Goal: Task Accomplishment & Management: Complete application form

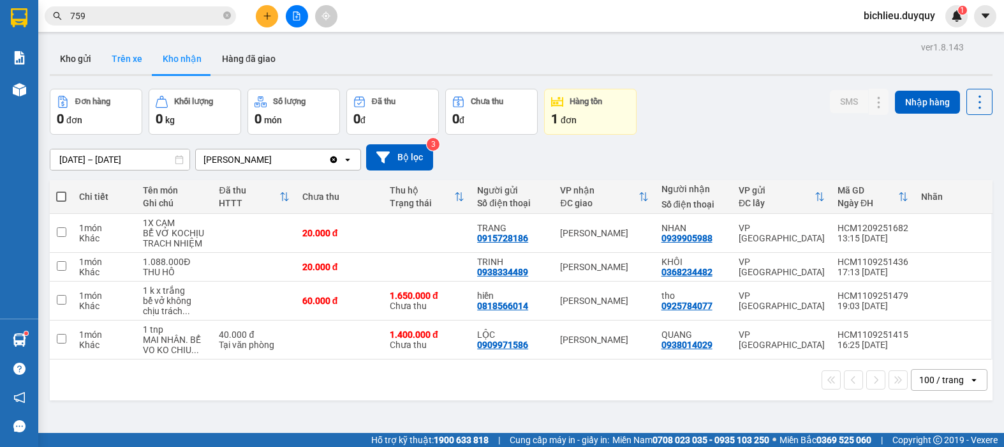
click at [117, 69] on button "Trên xe" at bounding box center [126, 58] width 51 height 31
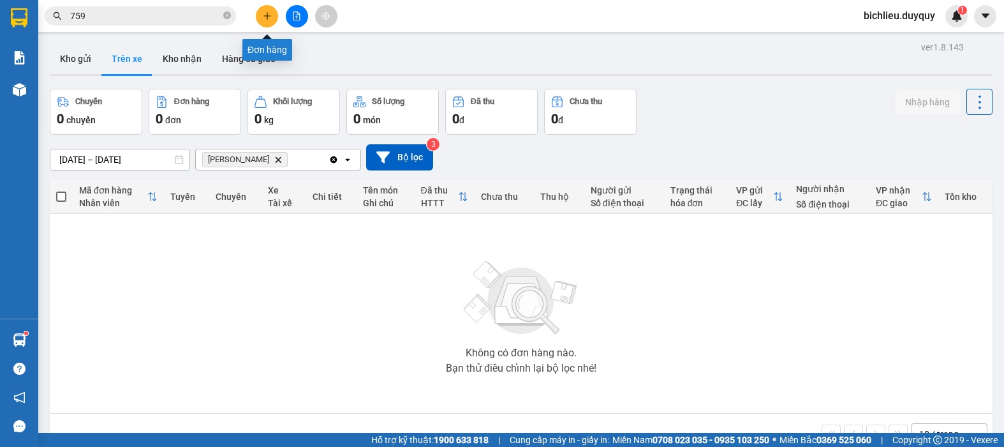
click at [271, 27] on div at bounding box center [297, 16] width 96 height 22
click at [264, 8] on button at bounding box center [267, 16] width 22 height 22
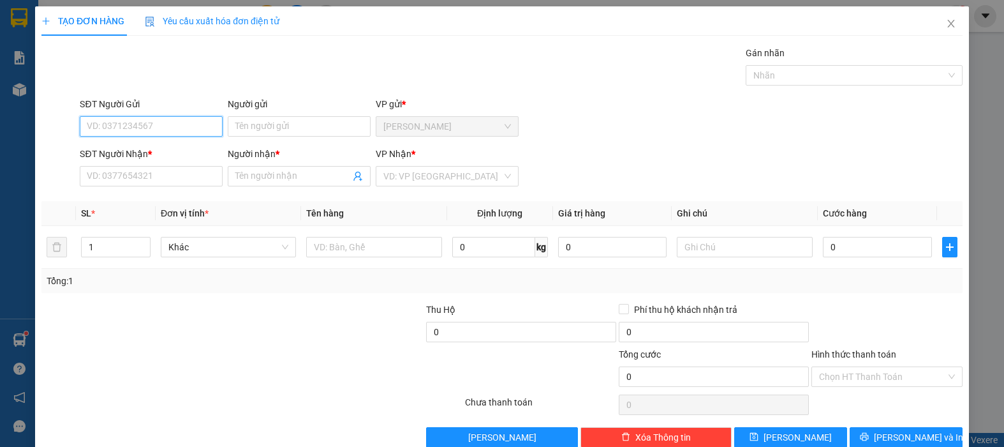
click at [103, 130] on input "SĐT Người Gửi" at bounding box center [151, 126] width 143 height 20
type input "0708939779"
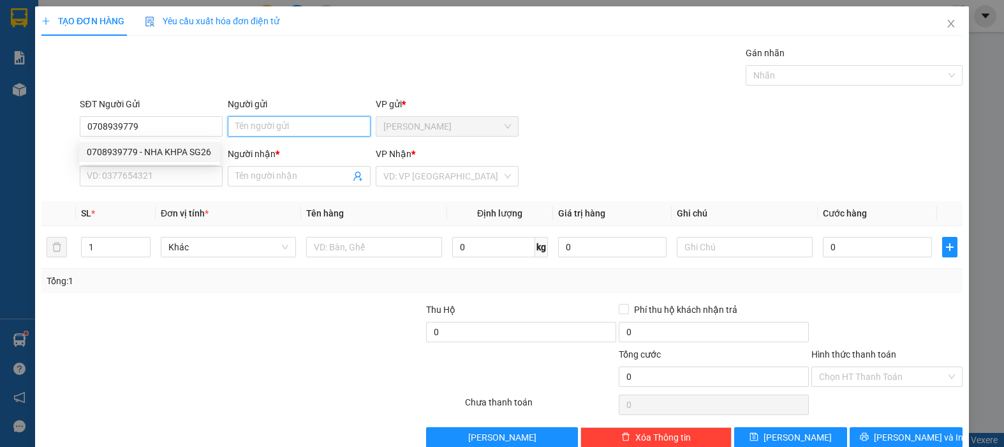
click at [265, 122] on input "Người gửi" at bounding box center [299, 126] width 143 height 20
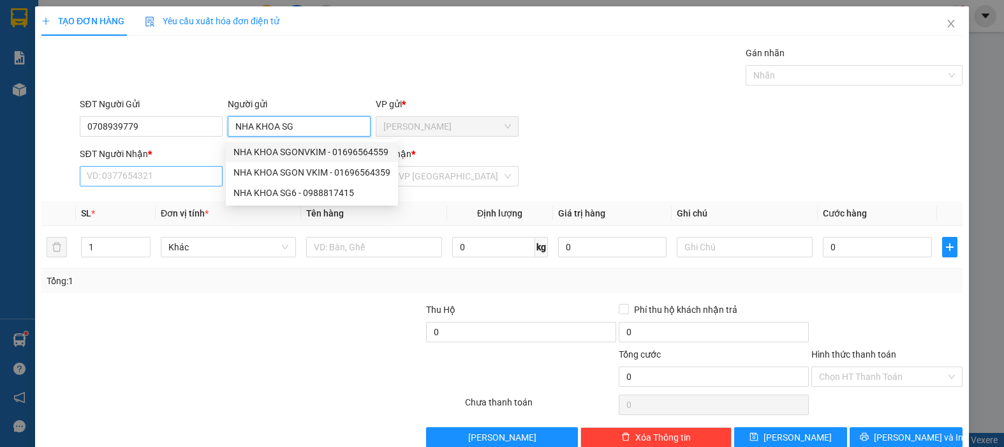
type input "NHA KHOA SG"
click at [129, 181] on input "SĐT Người Nhận *" at bounding box center [151, 176] width 143 height 20
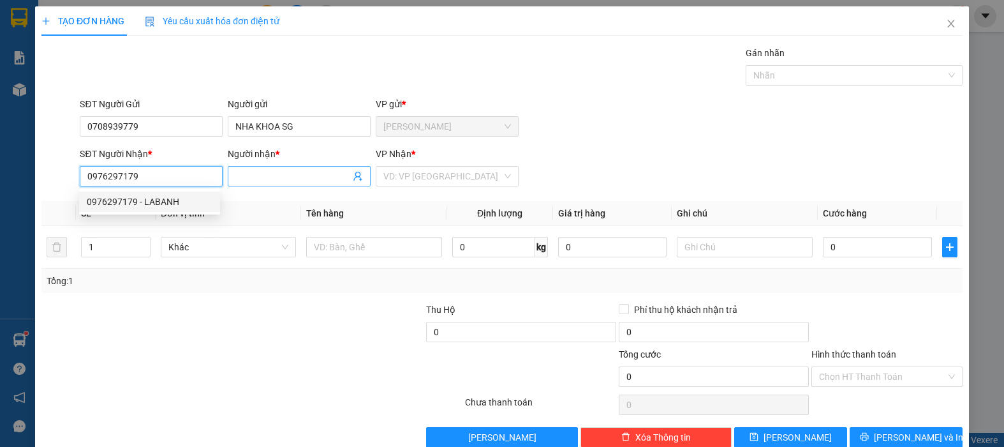
type input "0976297179"
click at [258, 185] on span at bounding box center [299, 176] width 143 height 20
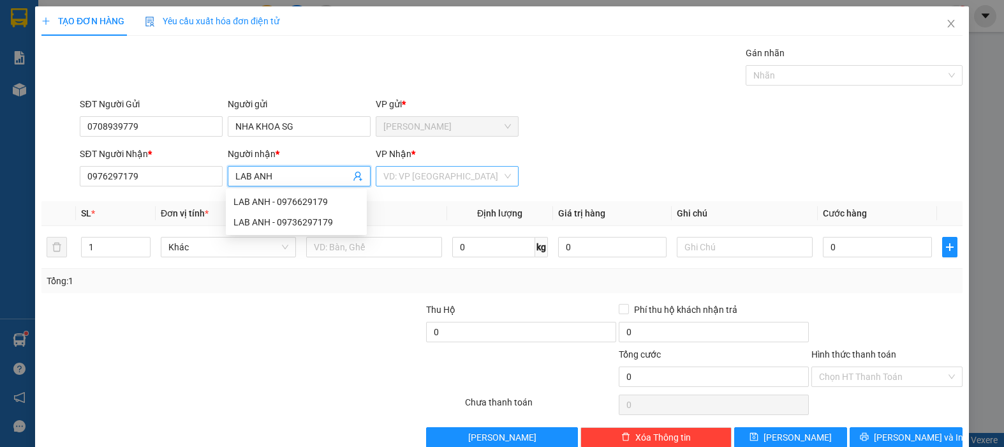
type input "LAB ANH"
click at [403, 182] on input "search" at bounding box center [442, 176] width 119 height 19
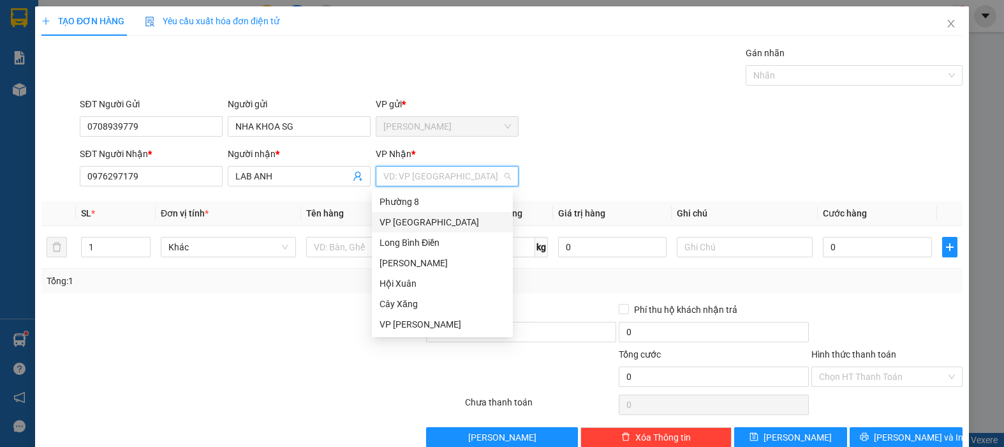
click at [413, 223] on div "VP [GEOGRAPHIC_DATA]" at bounding box center [443, 222] width 126 height 14
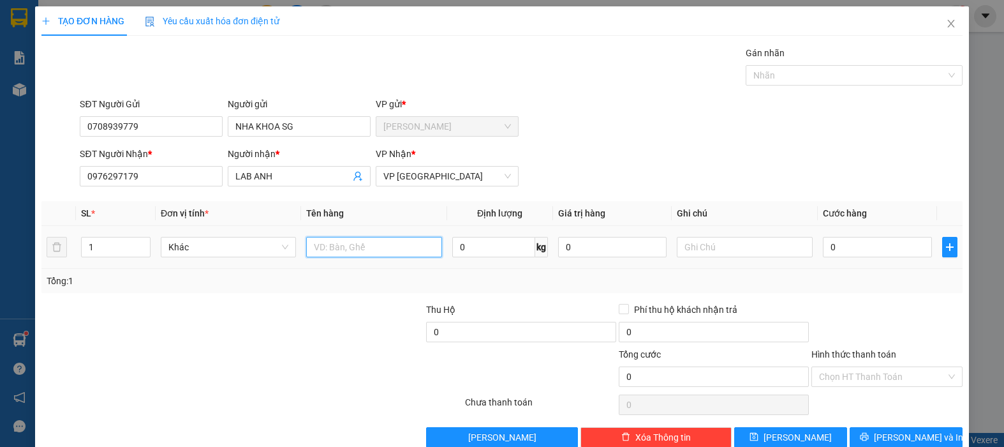
click at [360, 240] on input "text" at bounding box center [373, 247] width 135 height 20
type input "1HNP"
click at [866, 254] on input "0" at bounding box center [877, 247] width 109 height 20
type input "2"
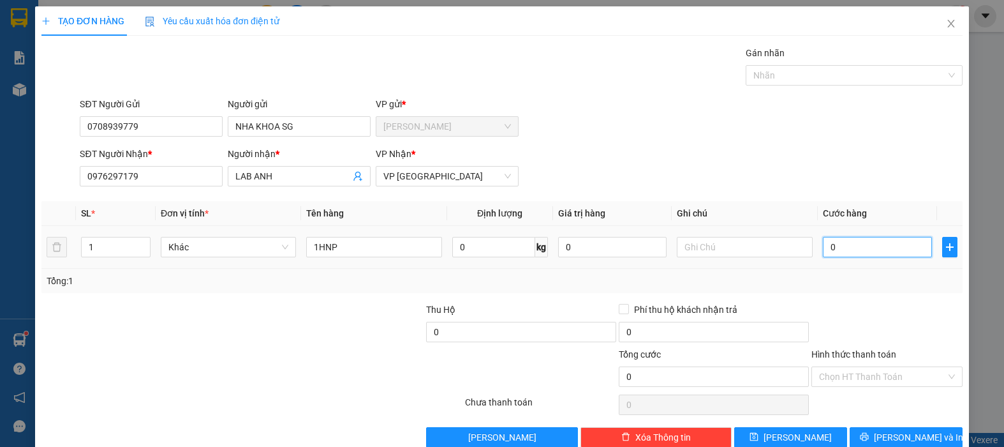
type input "2"
type input "20"
type input "200"
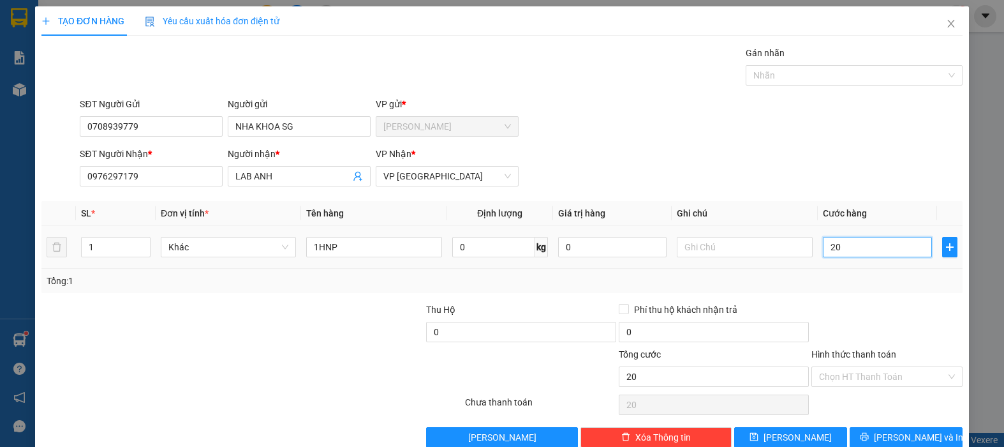
type input "200"
type input "2.000"
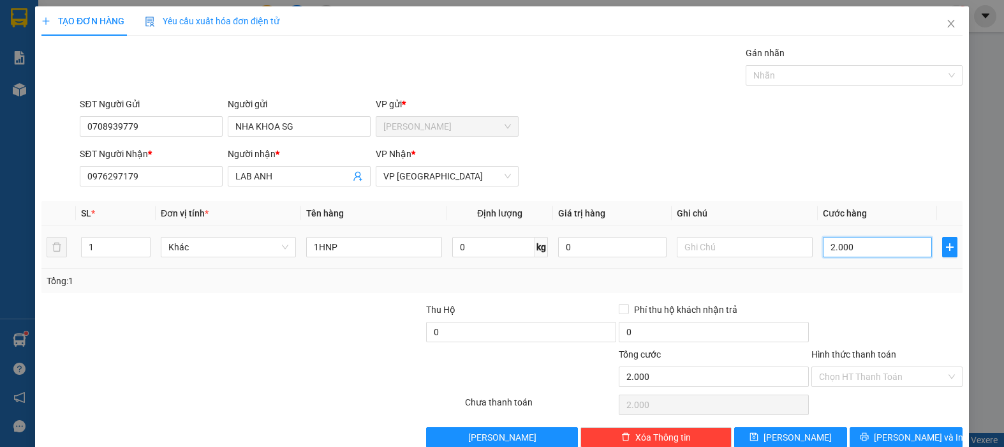
type input "20.000"
click at [902, 433] on span "[PERSON_NAME] và In" at bounding box center [918, 437] width 89 height 14
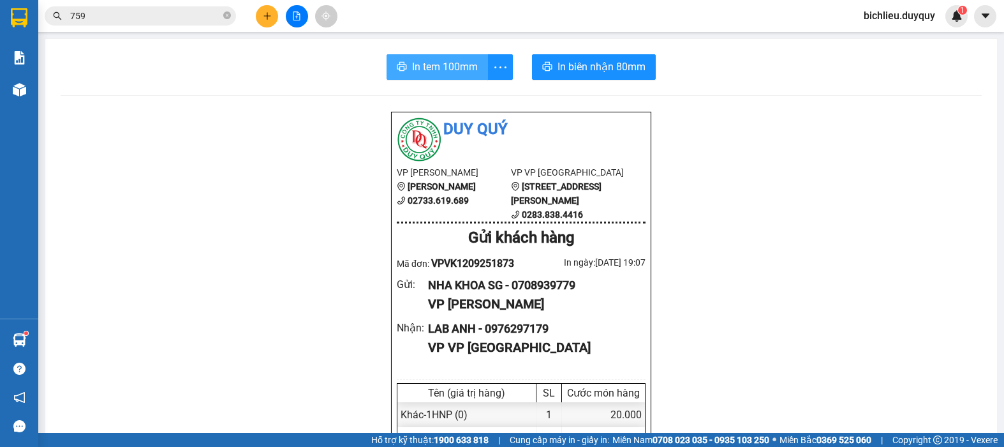
click at [453, 63] on span "In tem 100mm" at bounding box center [445, 67] width 66 height 16
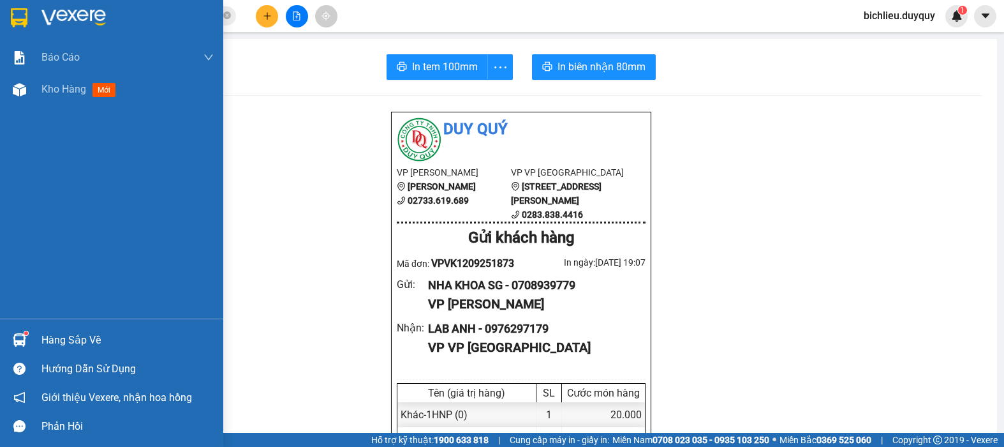
click at [22, 13] on img at bounding box center [19, 17] width 17 height 19
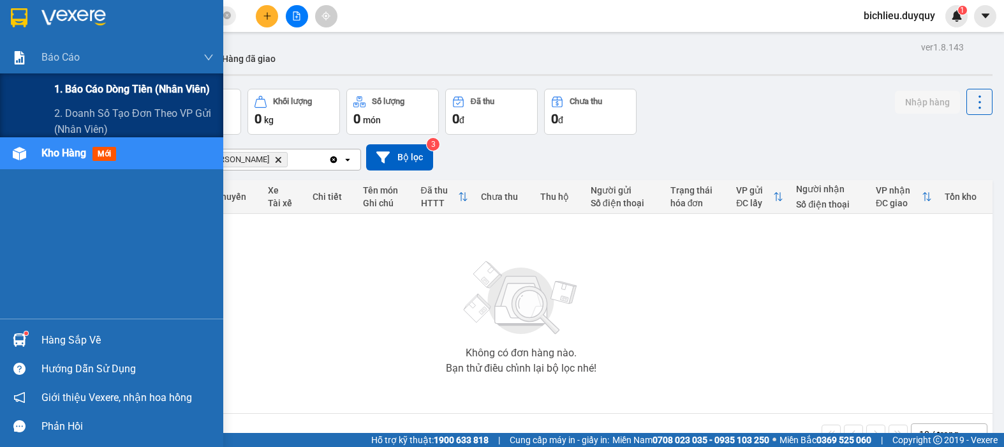
click at [78, 84] on span "1. Báo cáo dòng tiền (nhân viên)" at bounding box center [132, 89] width 156 height 16
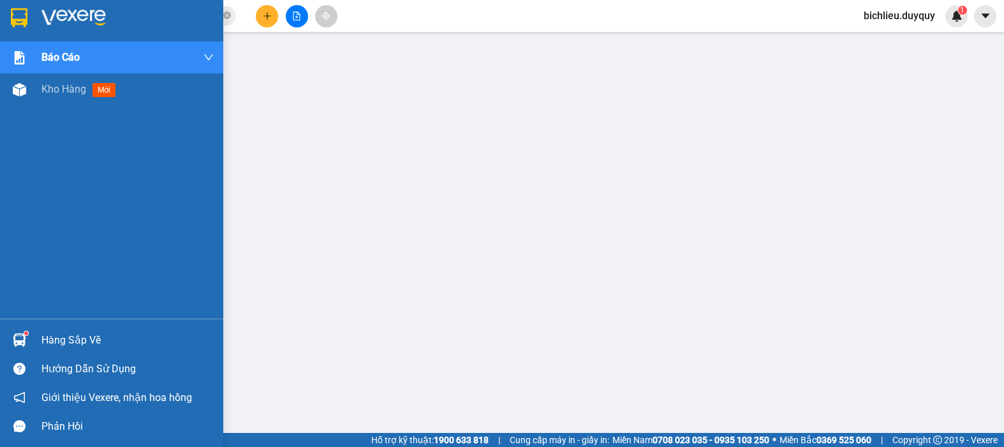
click at [10, 12] on div at bounding box center [19, 17] width 22 height 22
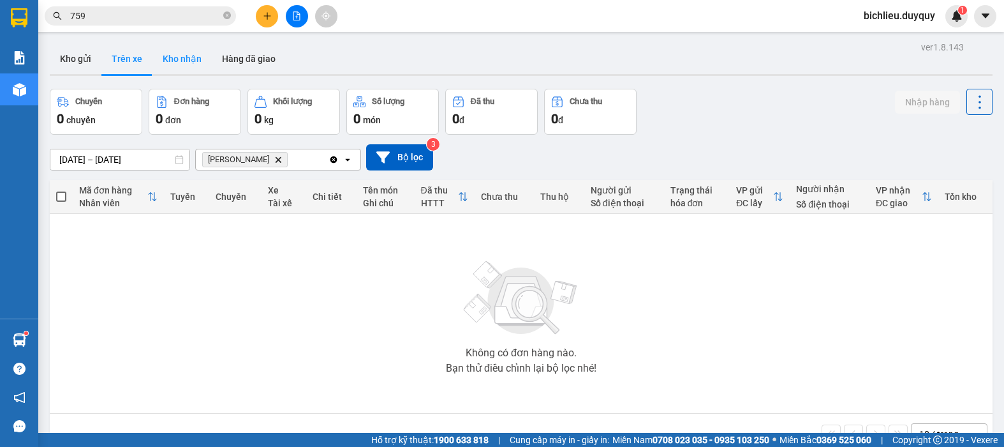
click at [158, 64] on button "Kho nhận" at bounding box center [181, 58] width 59 height 31
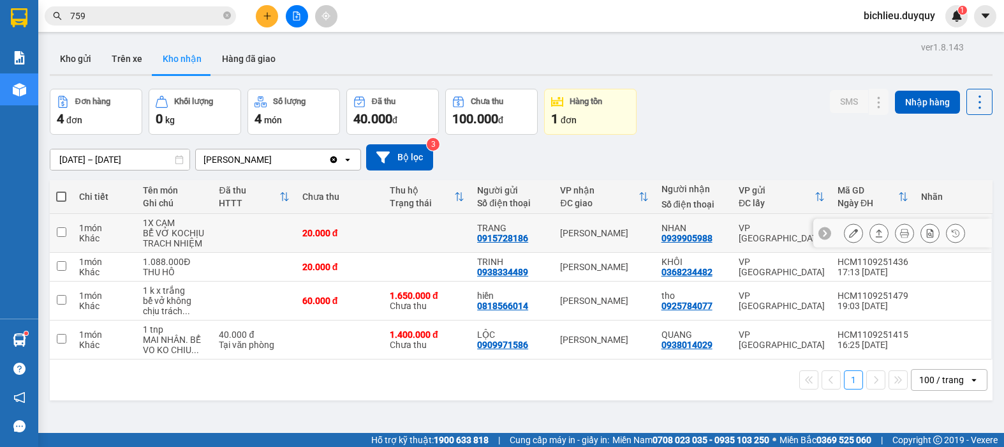
click at [849, 232] on icon at bounding box center [853, 232] width 9 height 9
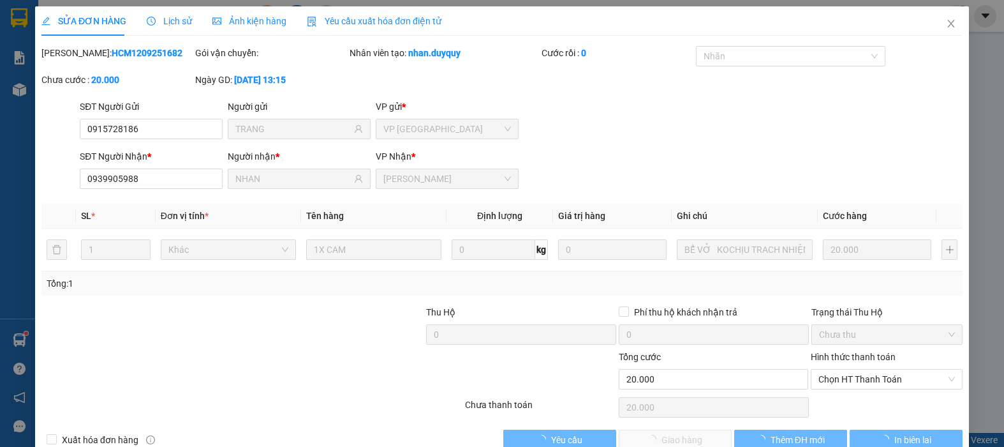
type input "0915728186"
type input "TRANG"
type input "0939905988"
type input "NHAN"
type input "20.000"
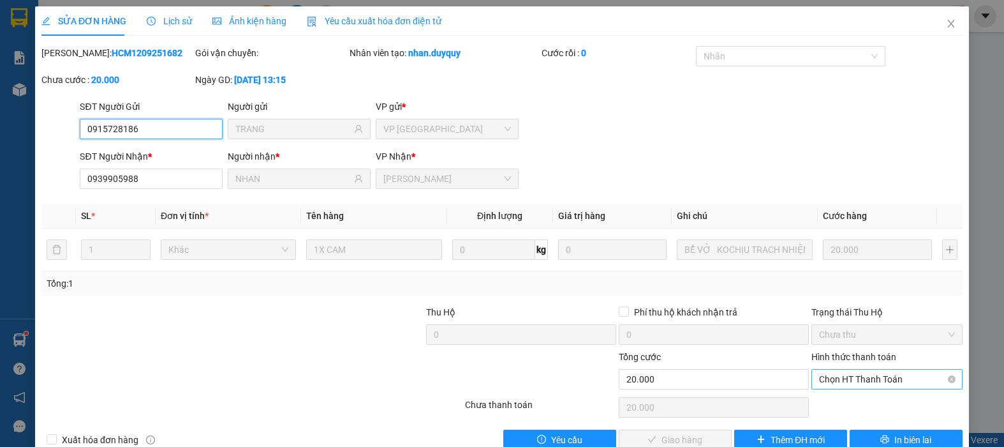
click at [826, 378] on span "Chọn HT Thanh Toán" at bounding box center [887, 378] width 136 height 19
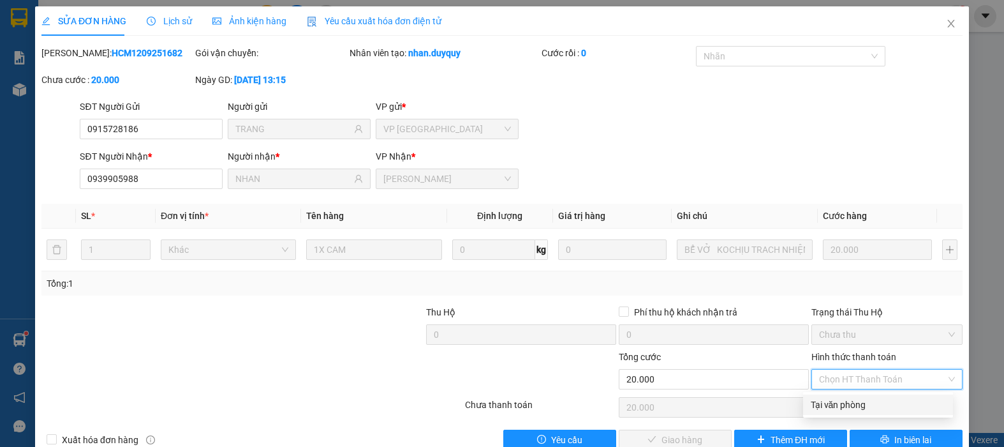
click at [819, 405] on div "Tại văn phòng" at bounding box center [878, 404] width 135 height 14
type input "0"
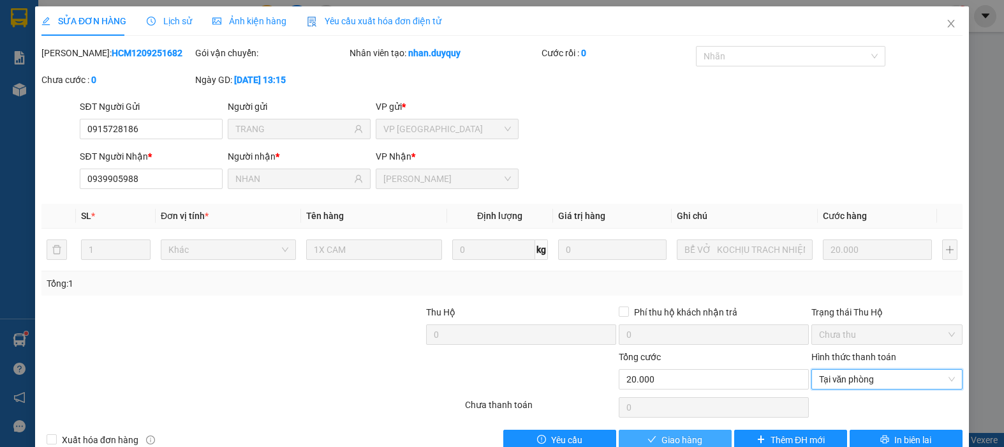
click at [670, 440] on span "Giao hàng" at bounding box center [682, 440] width 41 height 14
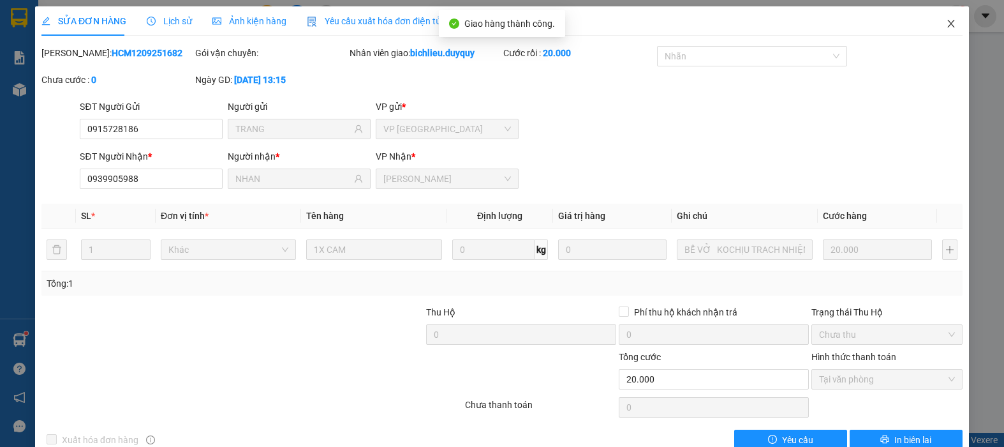
click at [946, 22] on icon "close" at bounding box center [951, 24] width 10 height 10
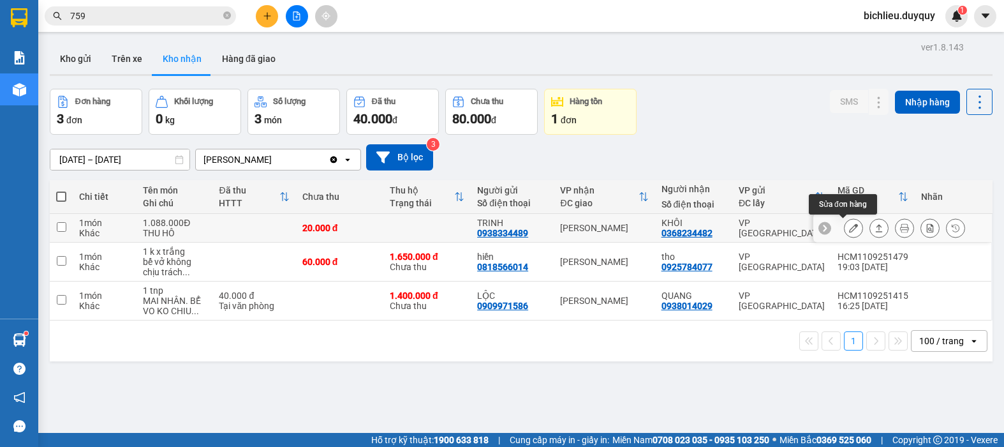
click at [849, 228] on icon at bounding box center [853, 227] width 9 height 9
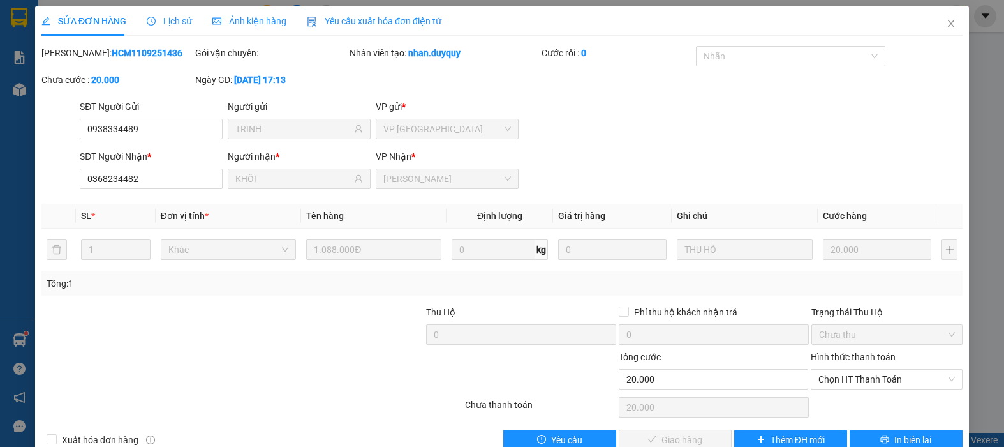
type input "0938334489"
type input "TRINH"
type input "0368234482"
type input "KHÔI"
type input "20.000"
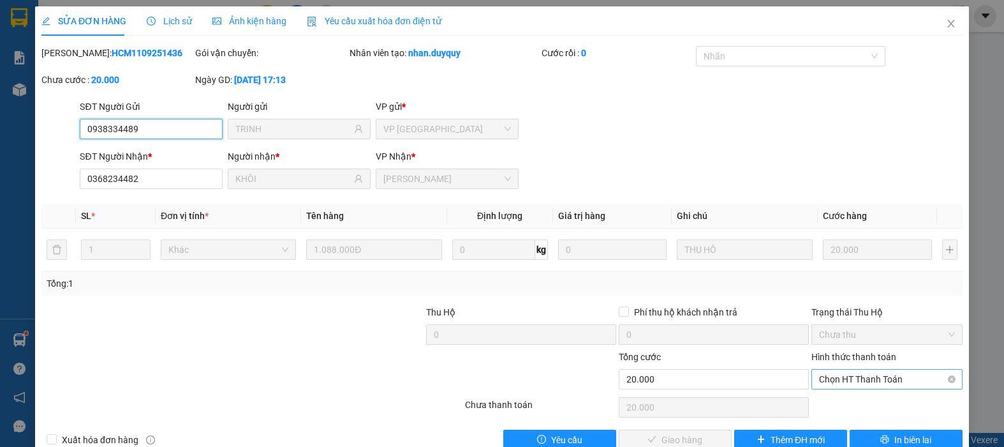
click at [820, 378] on span "Chọn HT Thanh Toán" at bounding box center [887, 378] width 136 height 19
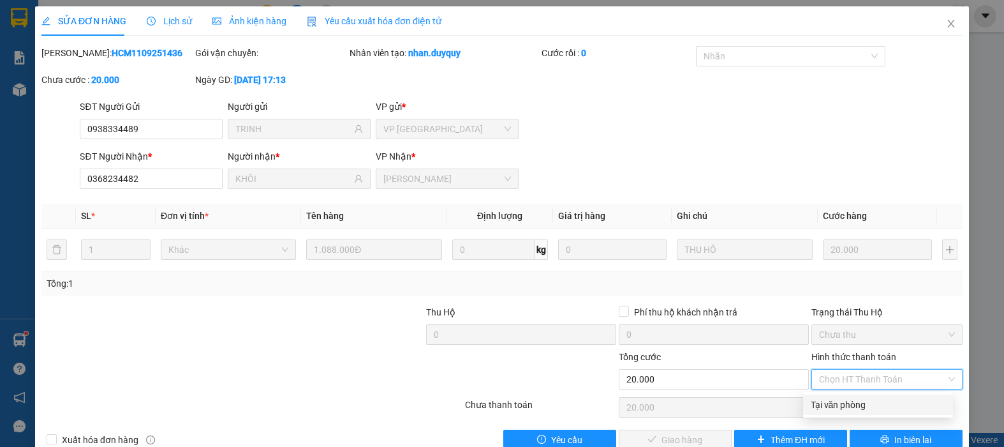
click at [830, 410] on div "Tại văn phòng" at bounding box center [878, 404] width 135 height 14
type input "0"
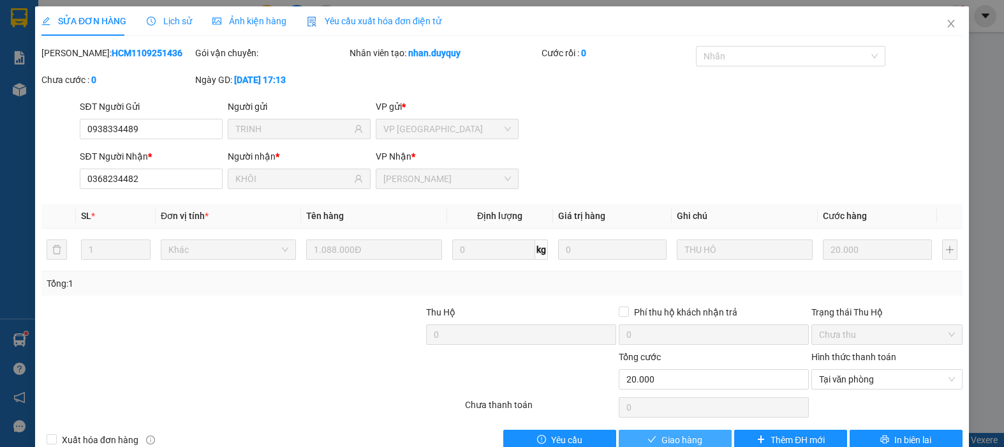
click at [663, 442] on span "Giao hàng" at bounding box center [682, 440] width 41 height 14
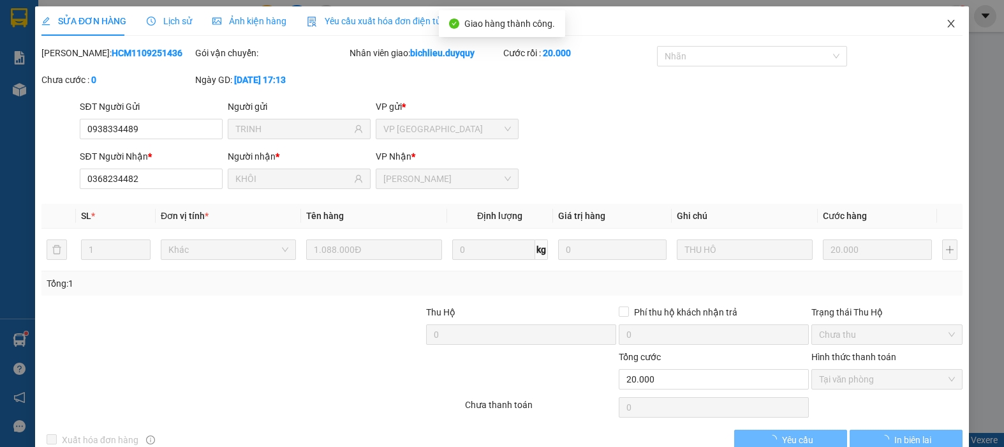
click at [946, 23] on icon "close" at bounding box center [951, 24] width 10 height 10
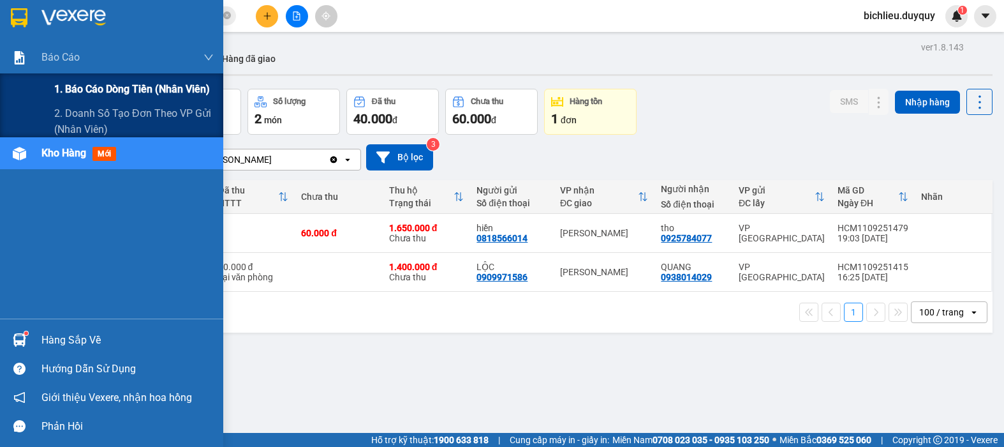
click at [89, 86] on span "1. Báo cáo dòng tiền (nhân viên)" at bounding box center [132, 89] width 156 height 16
